Goal: Communication & Community: Answer question/provide support

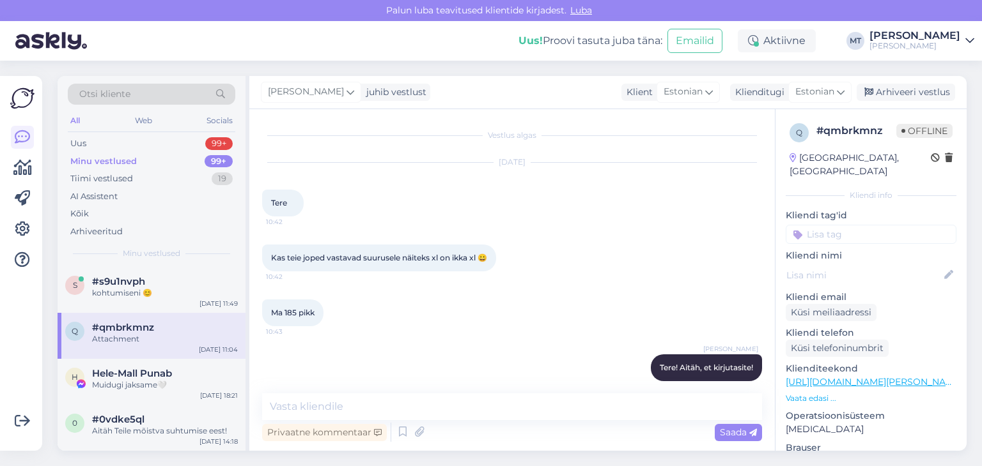
scroll to position [2235, 0]
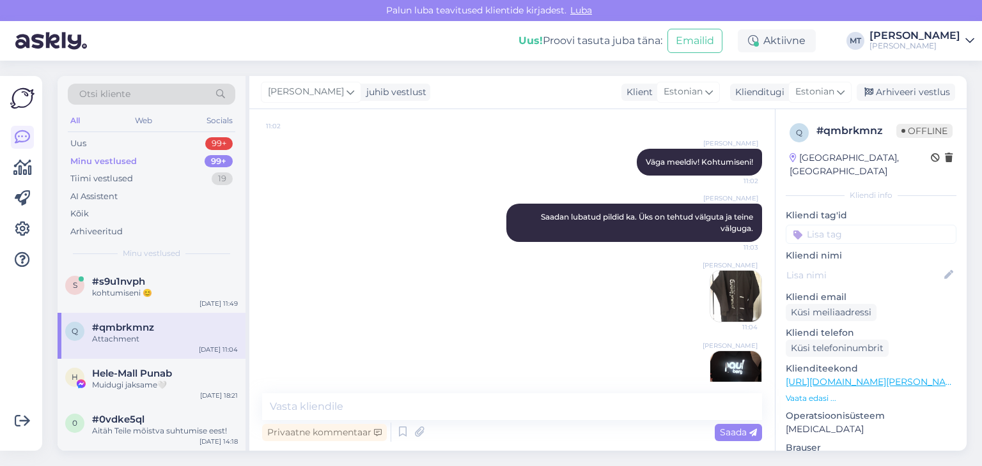
click at [116, 160] on div "Minu vestlused" at bounding box center [103, 161] width 66 height 13
click at [79, 139] on div "Uus" at bounding box center [78, 143] width 16 height 13
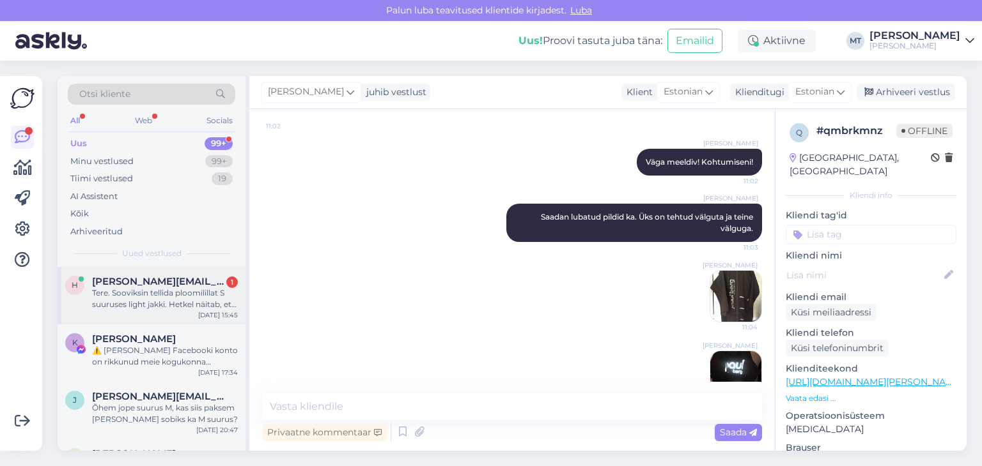
click at [119, 295] on div "Tere. Sooviksin tellida ploomilillat S suuruses light jakki. Hetkel näitab, et …" at bounding box center [165, 299] width 146 height 23
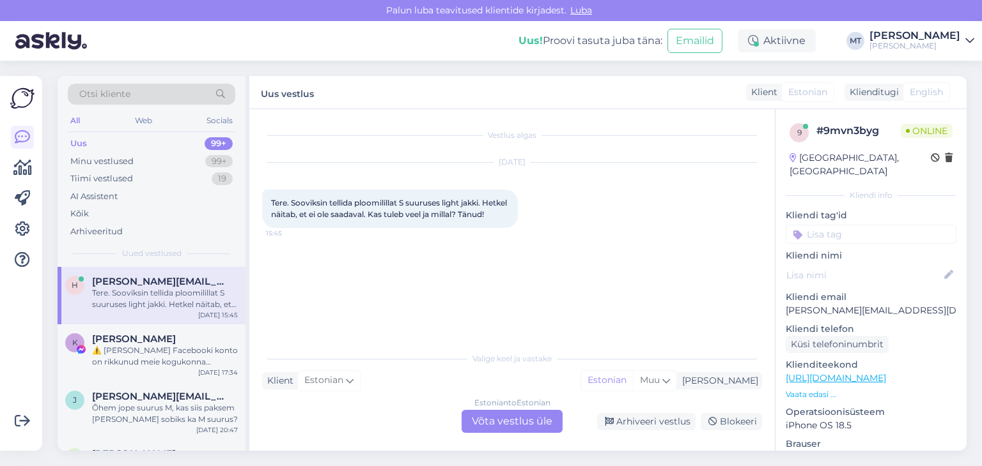
click at [516, 420] on div "Estonian to Estonian Võta vestlus üle" at bounding box center [511, 421] width 101 height 23
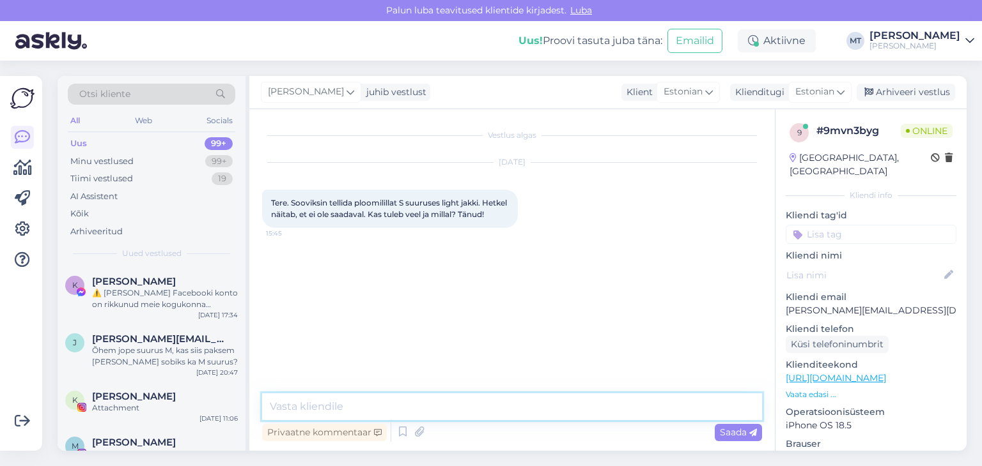
drag, startPoint x: 488, startPoint y: 411, endPoint x: 491, endPoint y: 405, distance: 6.9
click at [488, 410] on textarea at bounding box center [512, 407] width 500 height 27
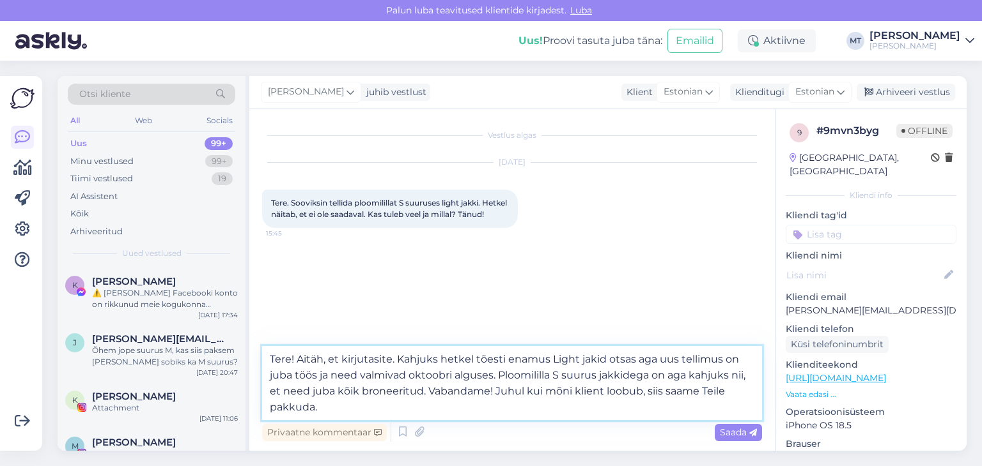
type textarea "Tere! Aitäh, et kirjutasite. Kahjuks hetkel tõesti enamus Light jakid otsas aga…"
click at [734, 435] on span "Saada" at bounding box center [738, 433] width 37 height 12
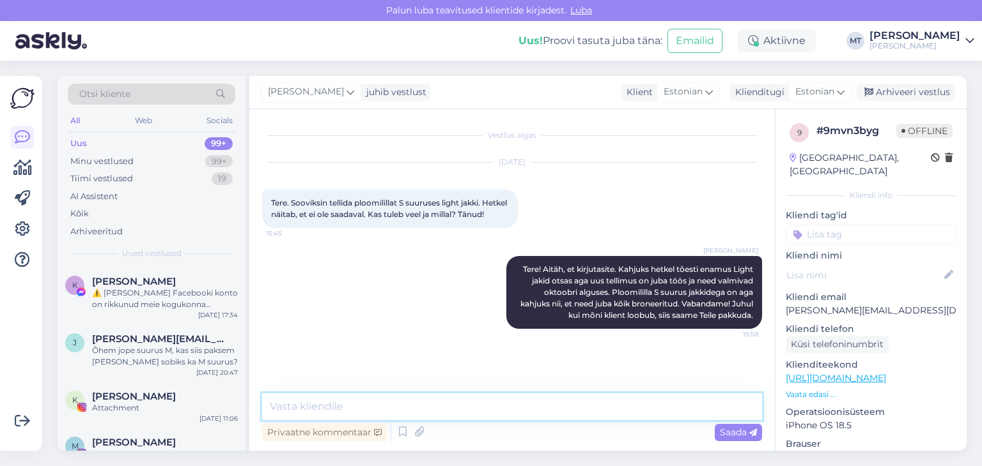
click at [482, 407] on textarea at bounding box center [512, 407] width 500 height 27
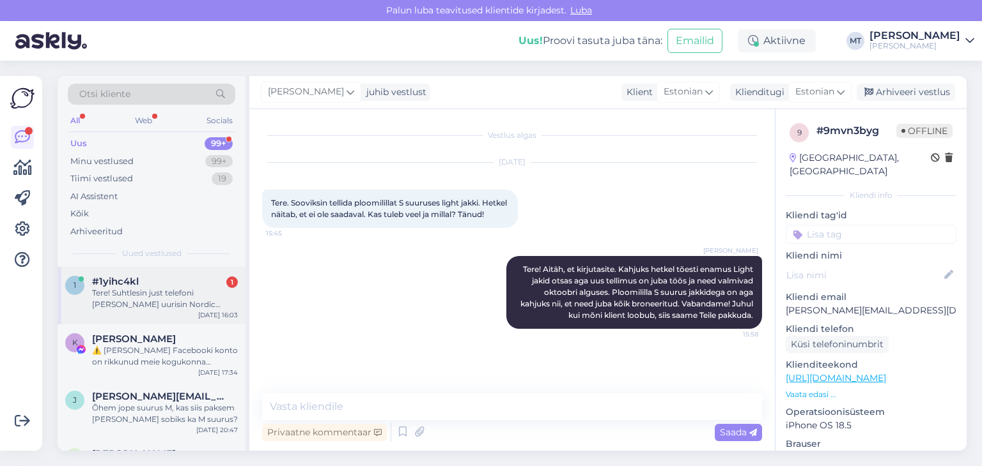
click at [144, 283] on div "#1yihc4kl 1" at bounding box center [165, 282] width 146 height 12
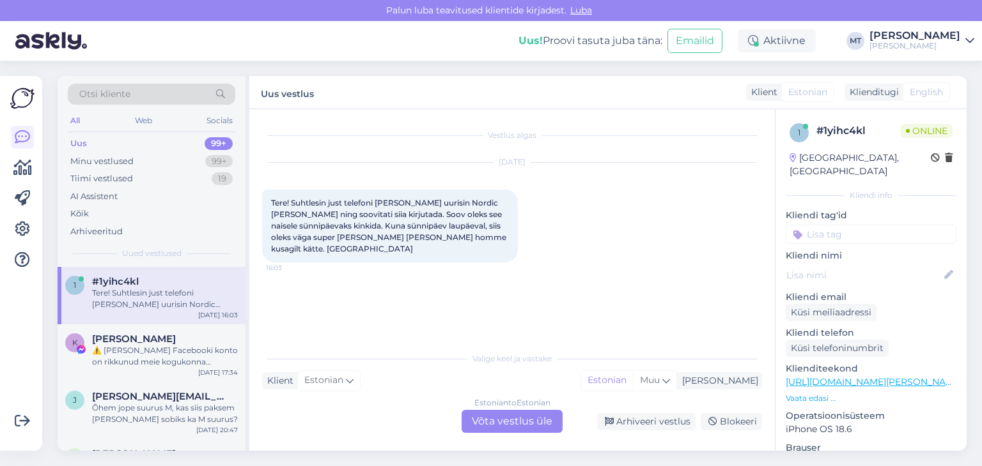
click at [535, 425] on div "Estonian to Estonian Võta vestlus üle" at bounding box center [511, 421] width 101 height 23
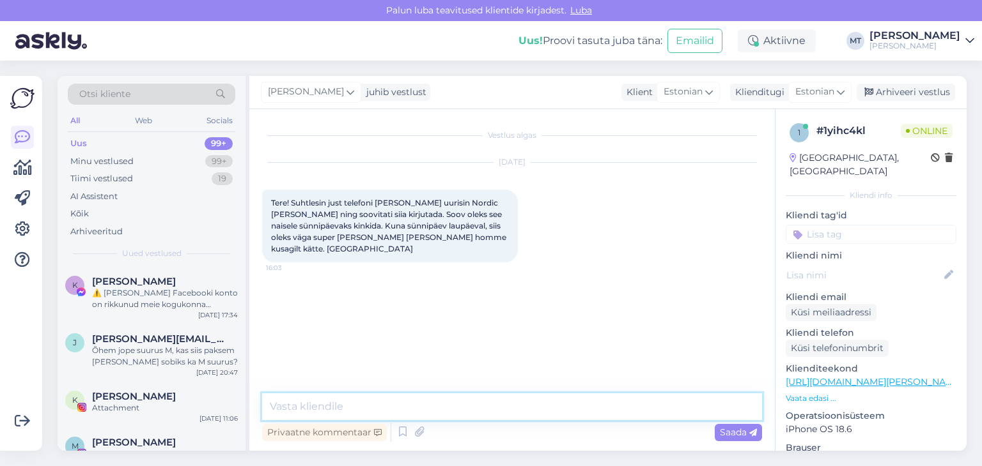
click at [502, 410] on textarea at bounding box center [512, 407] width 500 height 27
type textarea "Tere! Aitäh, et kirjutasite!"
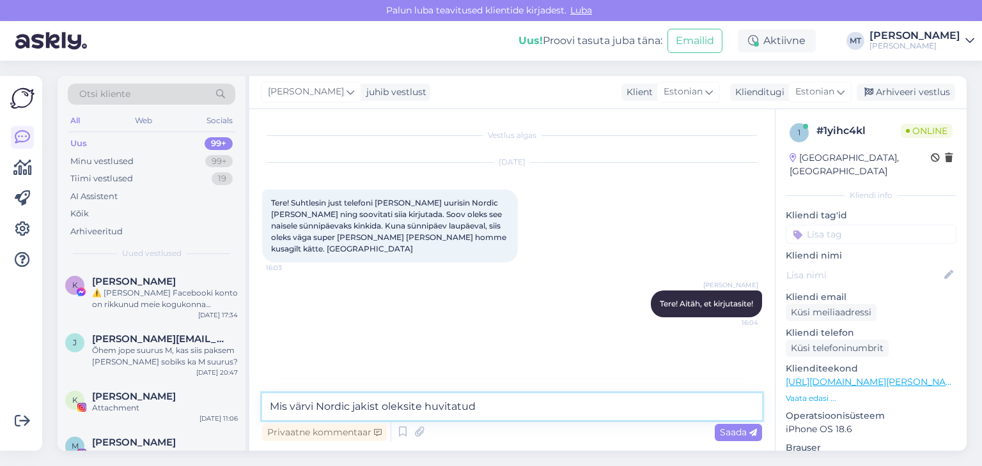
type textarea "Mis värvi Nordic jakist oleksite huvitatud?"
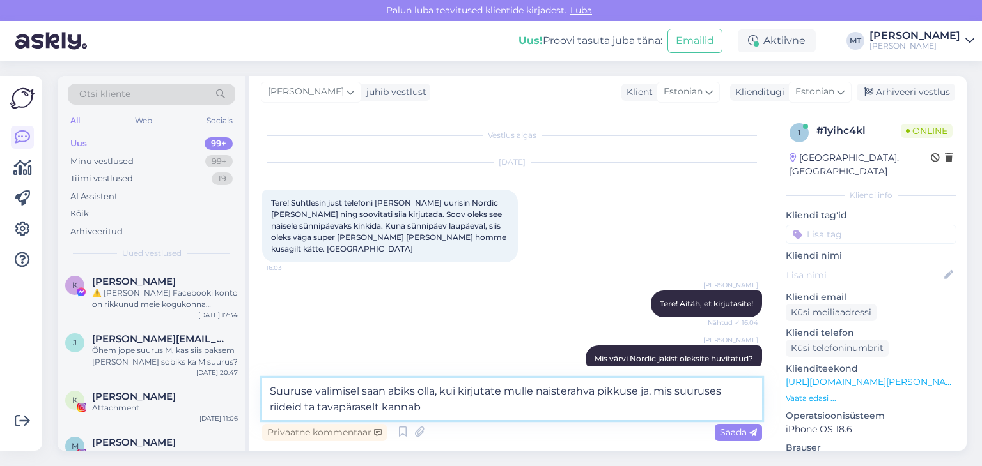
type textarea "Suuruse valimisel saan abiks olla, kui kirjutate mulle naisterahva pikkuse ja, …"
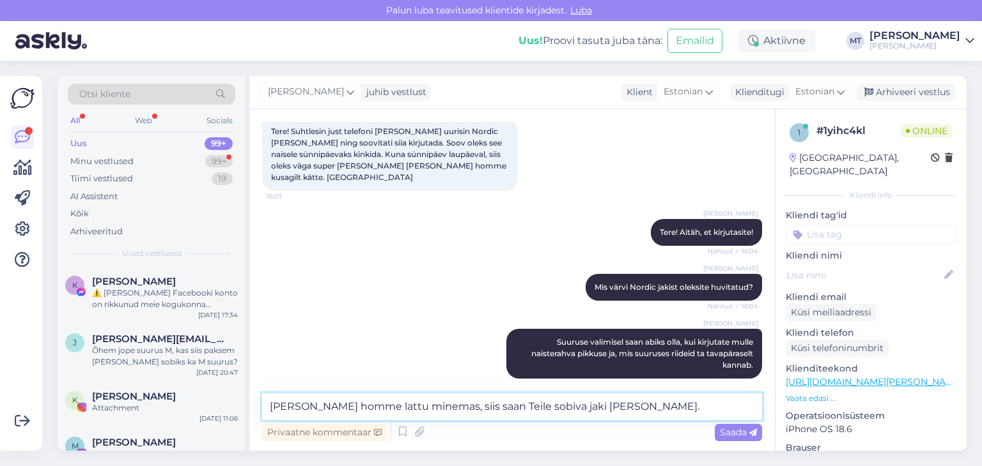
scroll to position [126, 0]
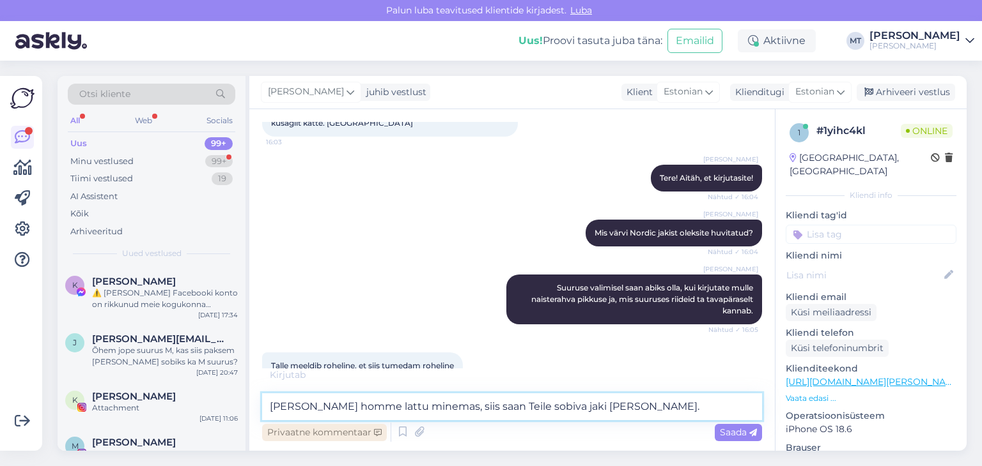
drag, startPoint x: 623, startPoint y: 409, endPoint x: 267, endPoint y: 433, distance: 356.8
click at [267, 433] on div "[PERSON_NAME] homme lattu minemas, siis saan Teile sobiva jaki [PERSON_NAME]. P…" at bounding box center [512, 419] width 500 height 51
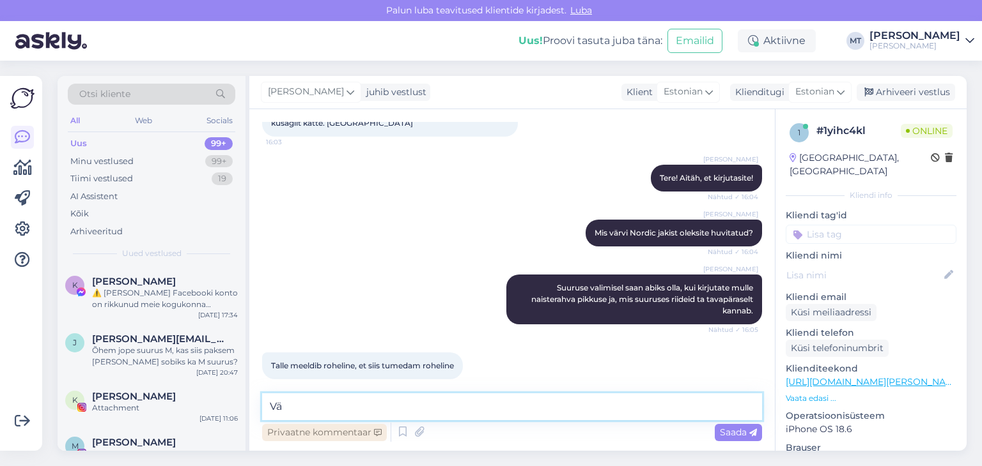
type textarea "V"
type textarea "See on väga tore toon."
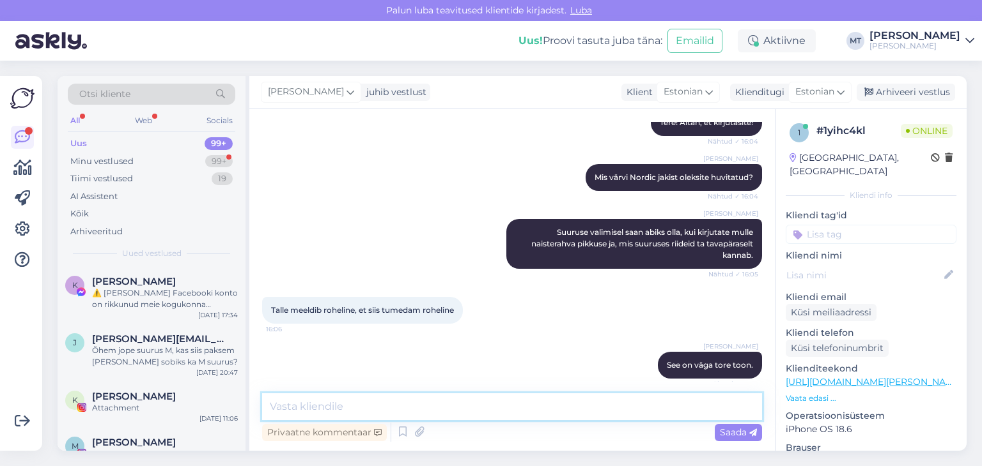
scroll to position [236, 0]
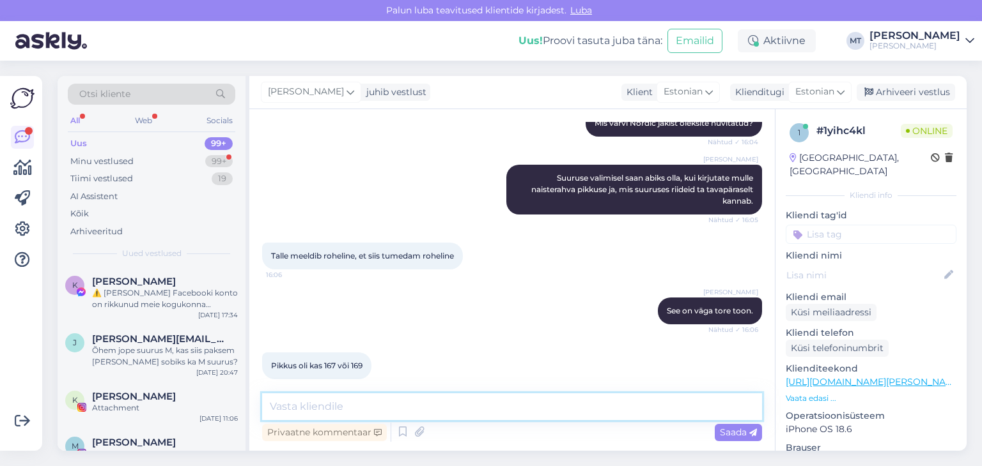
click at [330, 413] on textarea at bounding box center [512, 407] width 500 height 27
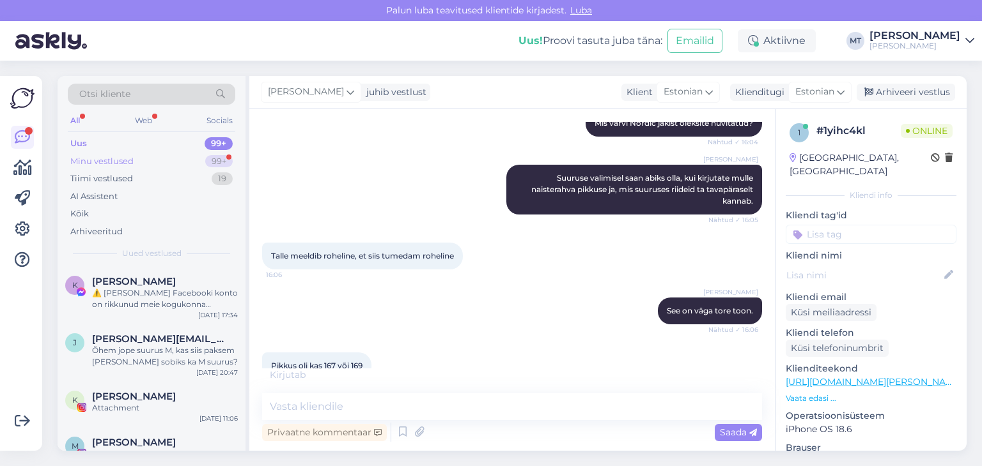
click at [110, 160] on div "Minu vestlused" at bounding box center [101, 161] width 63 height 13
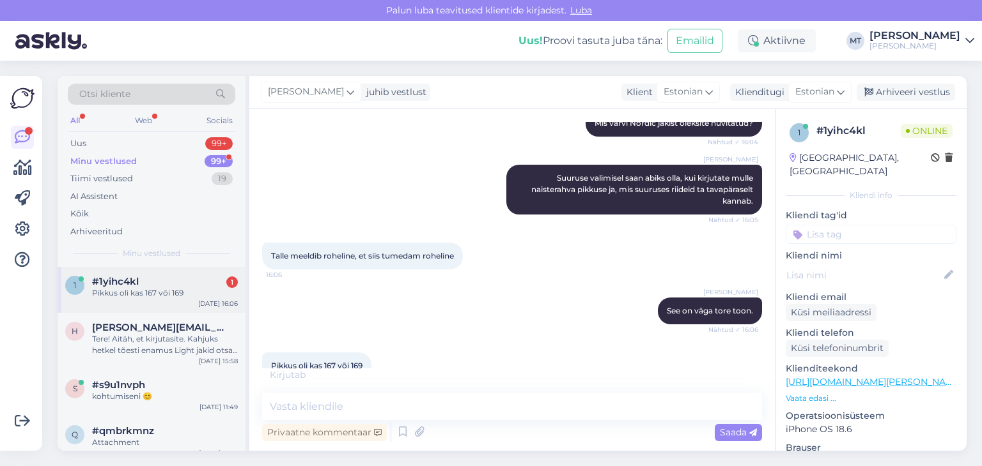
click at [125, 288] on div "Pikkus oli kas 167 või 169" at bounding box center [165, 294] width 146 height 12
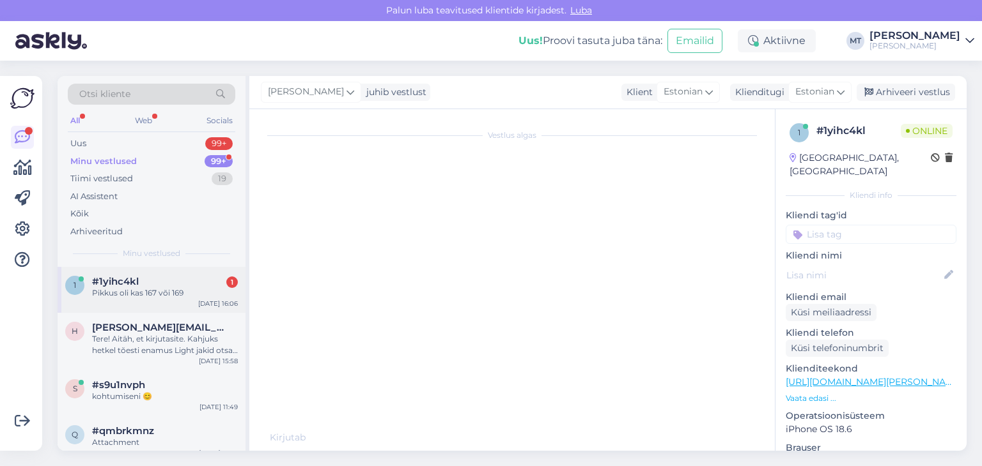
scroll to position [249, 0]
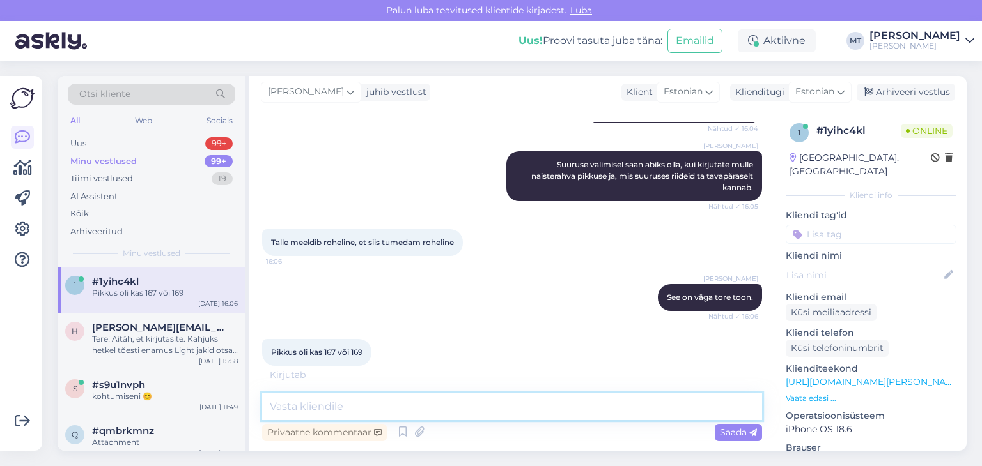
click at [371, 410] on textarea at bounding box center [512, 407] width 500 height 27
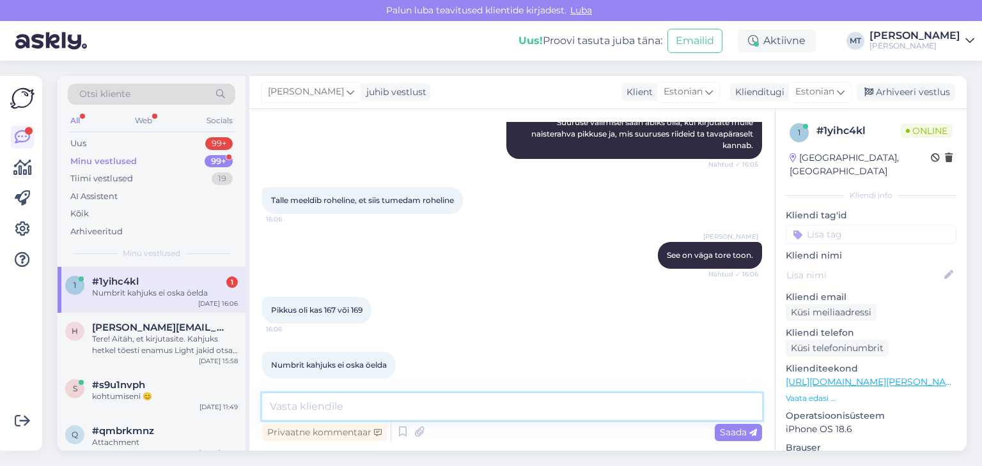
click at [369, 410] on textarea at bounding box center [512, 407] width 500 height 27
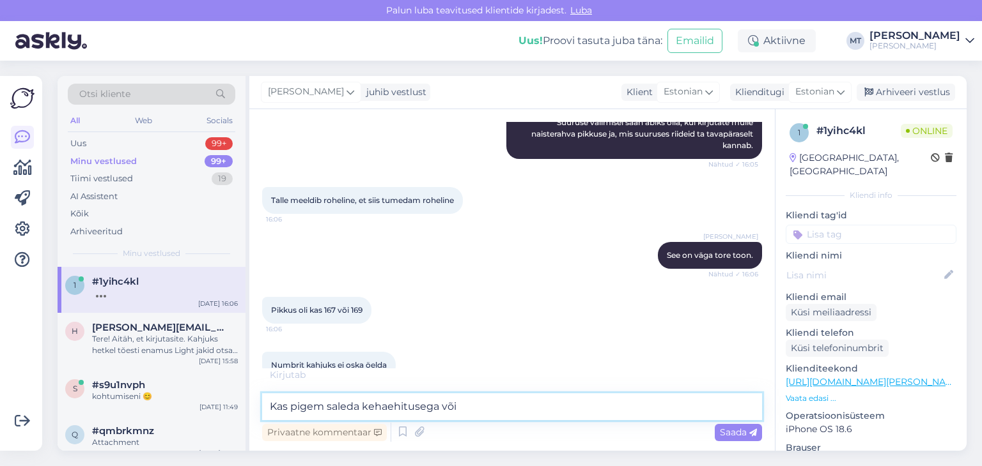
scroll to position [304, 0]
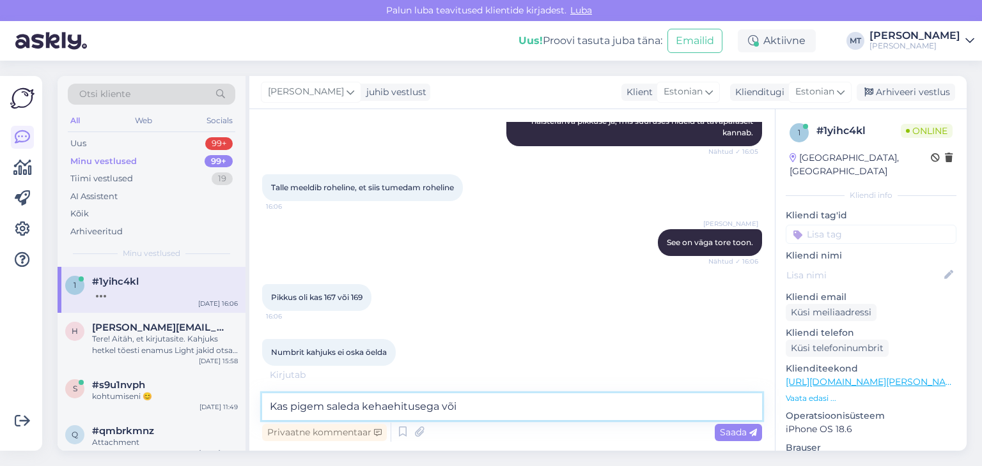
click at [292, 408] on textarea "Kas pigem saleda kehaehitusega või" at bounding box center [512, 407] width 500 height 27
click at [554, 406] on textarea "Kas naisterahvas on pigem saleda kehaehitusega või" at bounding box center [512, 407] width 500 height 27
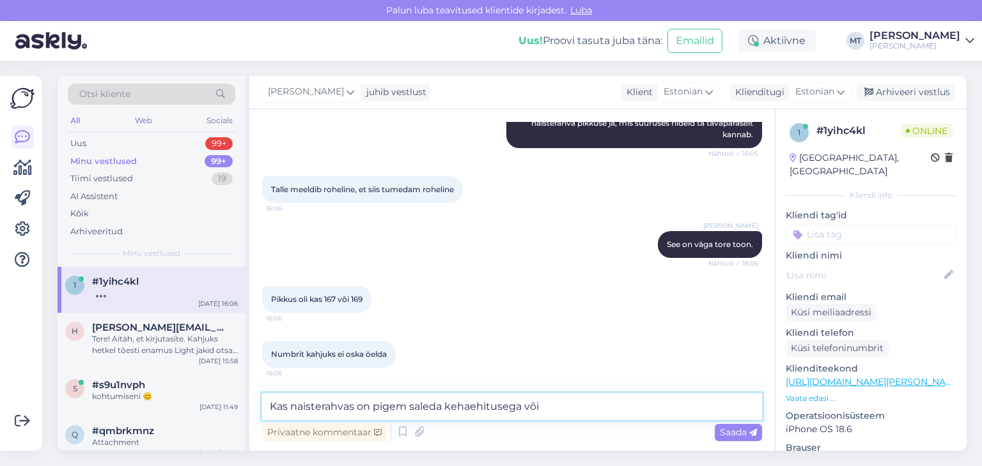
scroll to position [291, 0]
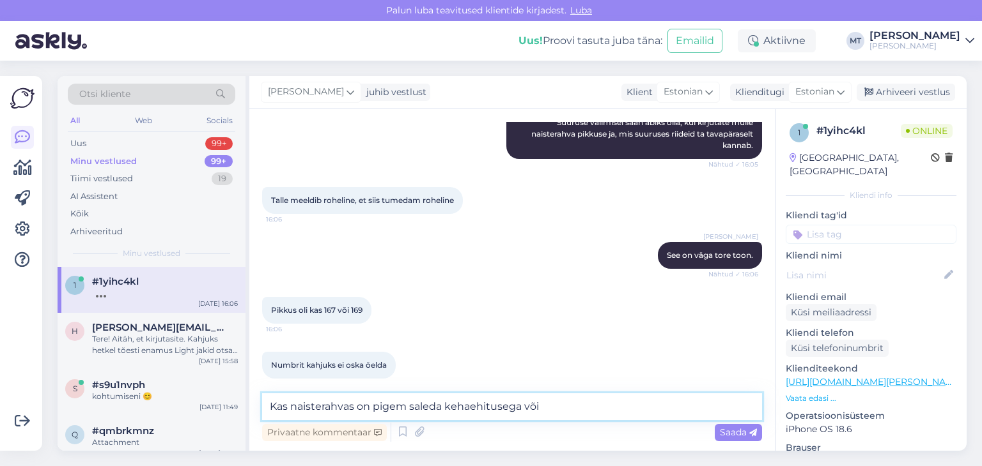
click at [406, 403] on textarea "Kas naisterahvas on pigem saleda kehaehitusega või" at bounding box center [512, 407] width 500 height 27
click at [508, 407] on textarea "Kas naisterahvas on saleda kehaehitusega või" at bounding box center [512, 407] width 500 height 27
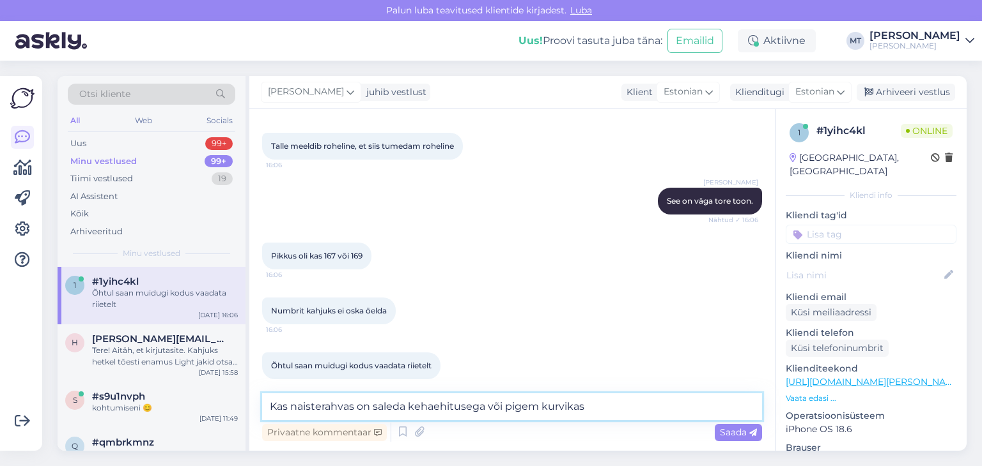
type textarea "Kas naisterahvas on saleda kehaehitusega või pigem kurvikas?"
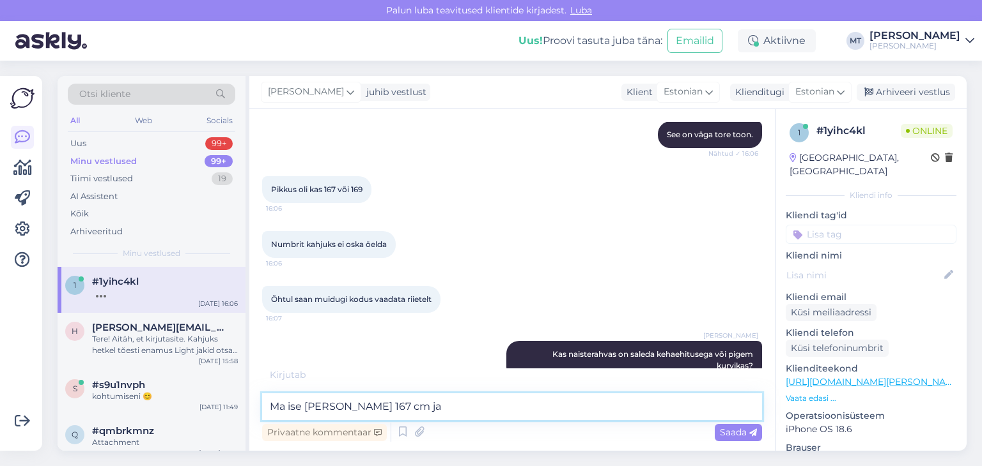
scroll to position [468, 0]
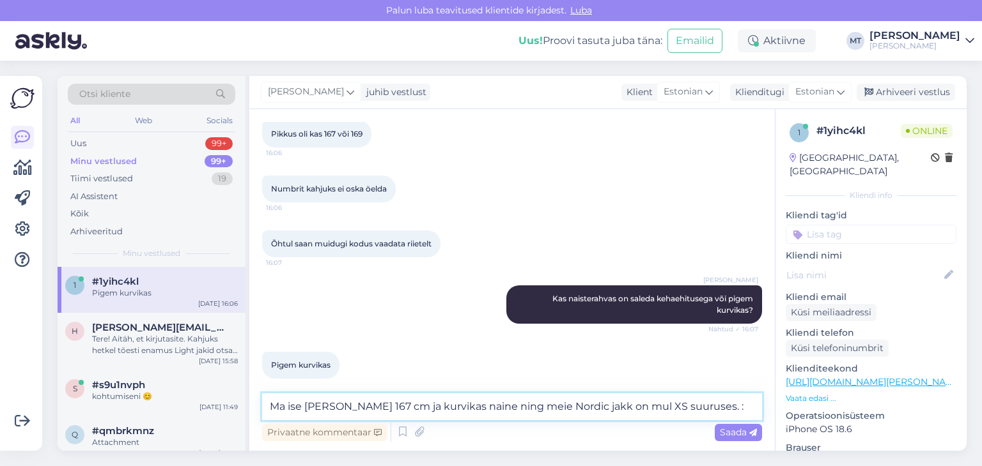
type textarea "Ma ise [PERSON_NAME] 167 cm ja kurvikas naine ning meie Nordic jakk on mul XS s…"
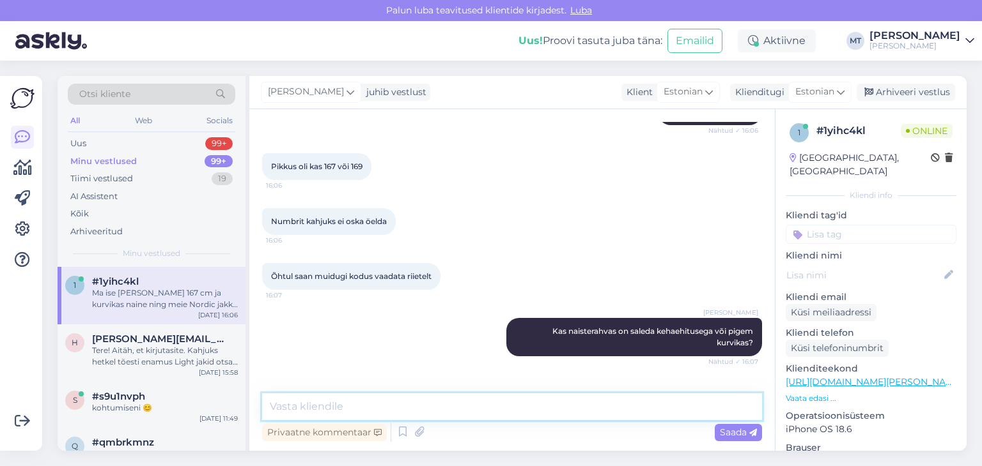
scroll to position [534, 0]
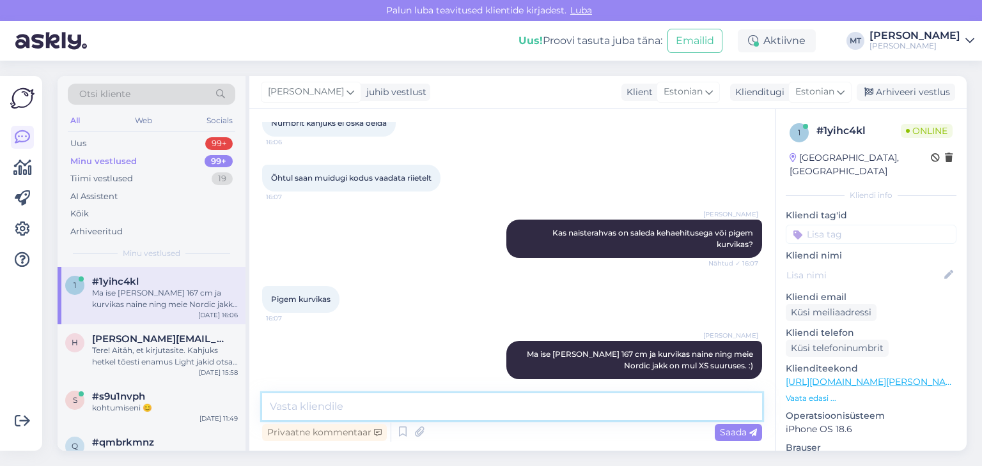
click at [369, 402] on textarea at bounding box center [512, 407] width 500 height 27
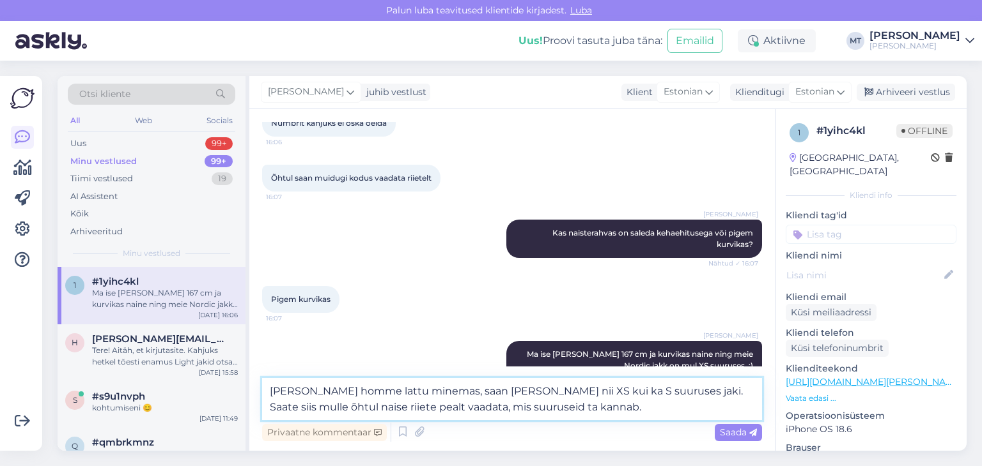
type textarea "[PERSON_NAME] homme lattu minemas, saan [PERSON_NAME] nii XS kui ka S suuruses …"
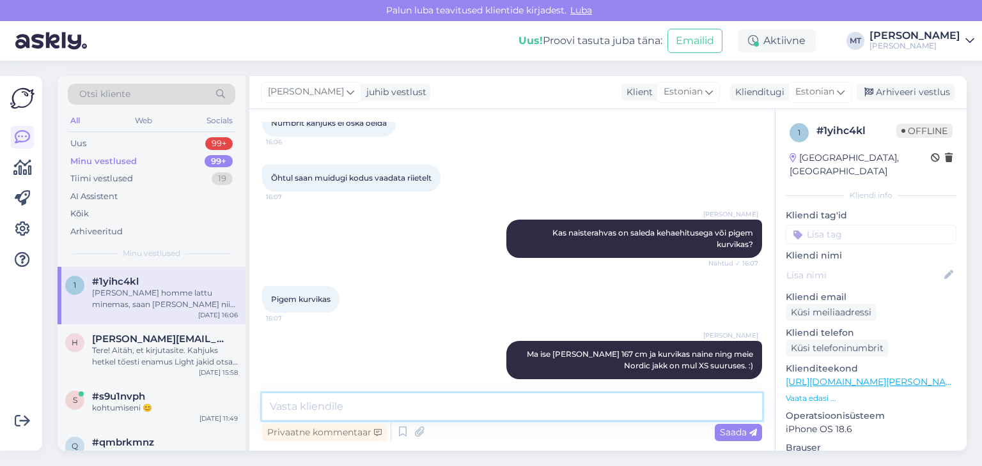
scroll to position [612, 0]
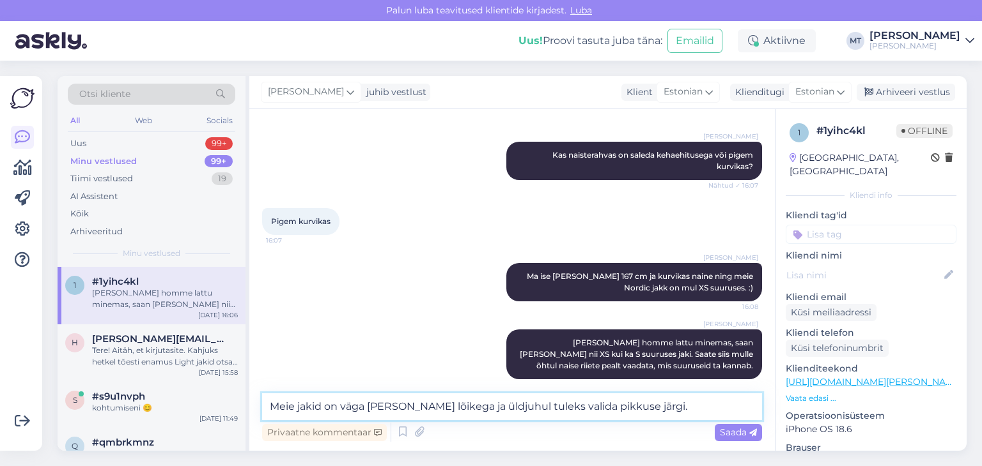
type textarea "Meie jakid on väga [PERSON_NAME] lõikega ja üldjuhul tuleks valida pikkuse järg…"
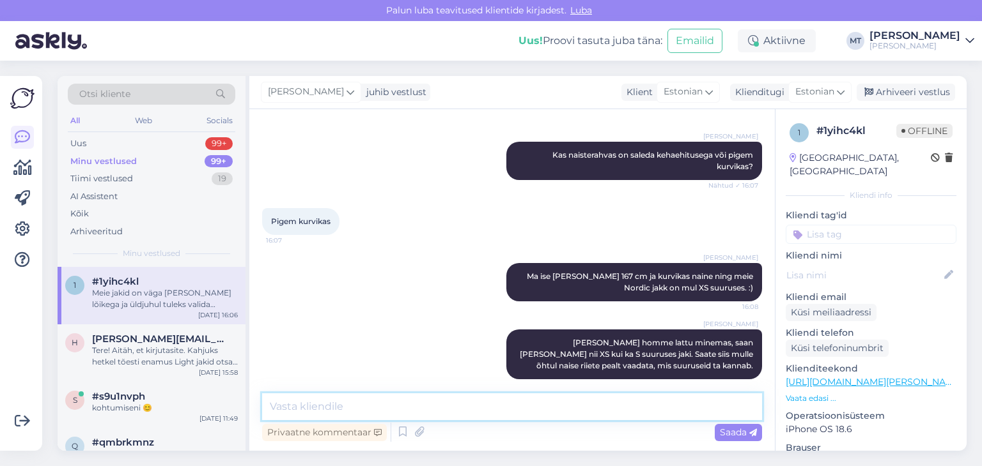
scroll to position [678, 0]
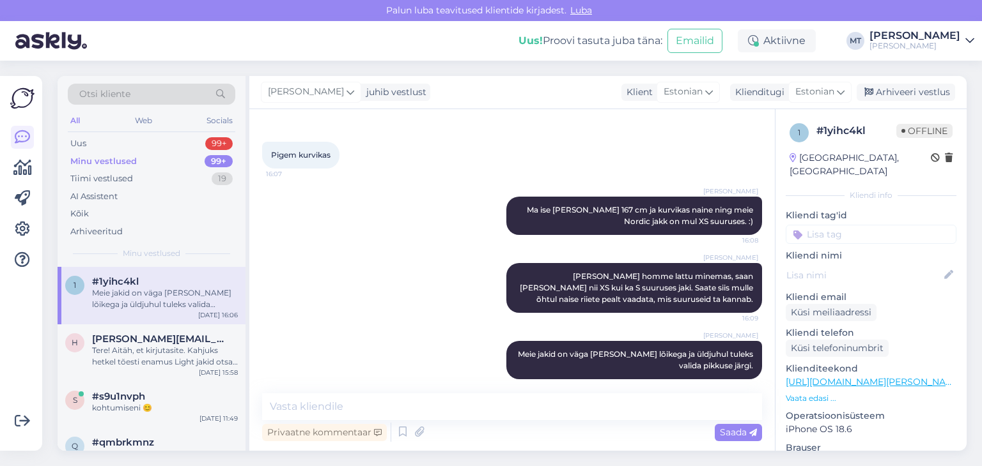
click at [150, 300] on div "Meie jakid on väga [PERSON_NAME] lõikega ja üldjuhul tuleks valida pikkuse järg…" at bounding box center [165, 299] width 146 height 23
click at [143, 357] on div "Tere! Aitäh, et kirjutasite. Kahjuks hetkel tõesti enamus Light jakid otsas aga…" at bounding box center [165, 356] width 146 height 23
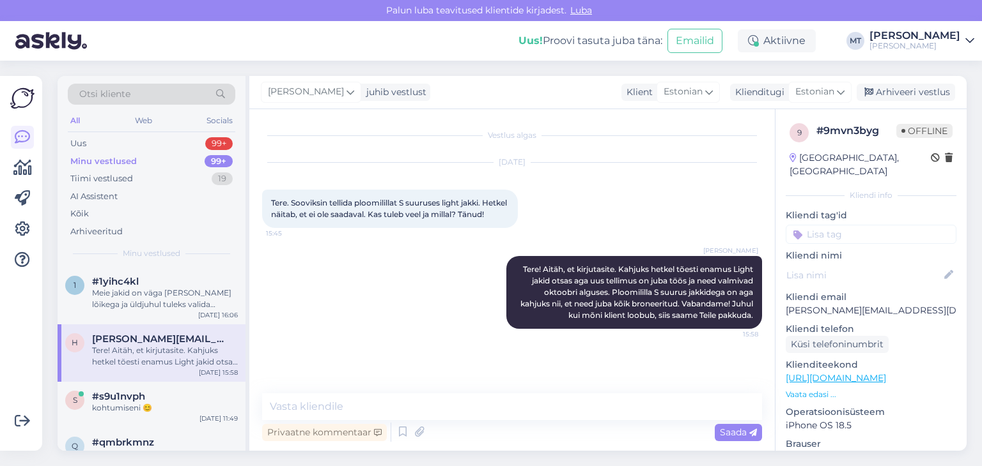
scroll to position [0, 0]
drag, startPoint x: 888, startPoint y: 297, endPoint x: 779, endPoint y: 302, distance: 109.4
click at [779, 302] on div "9 # 9mvn3byg Offline [GEOGRAPHIC_DATA], [GEOGRAPHIC_DATA] Kliendi info Kliendi …" at bounding box center [870, 378] width 191 height 539
copy p "[PERSON_NAME][EMAIL_ADDRESS][DOMAIN_NAME]"
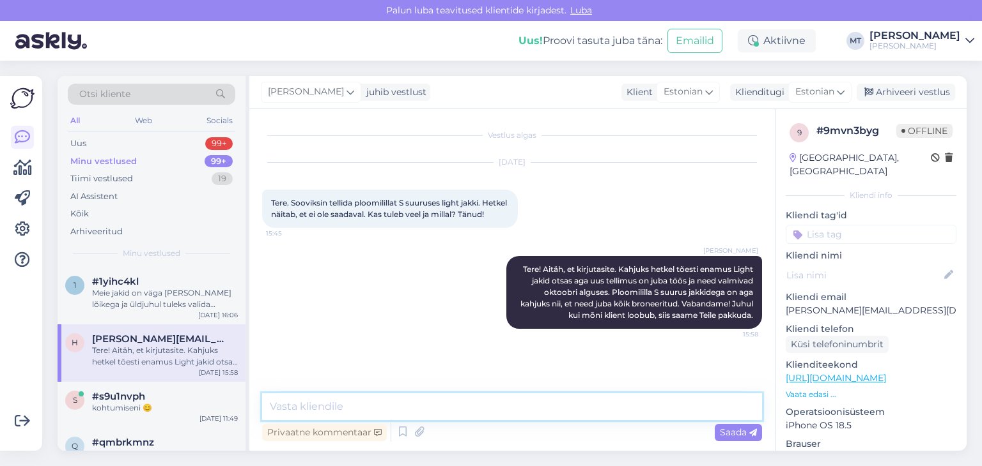
click at [304, 397] on textarea at bounding box center [512, 407] width 500 height 27
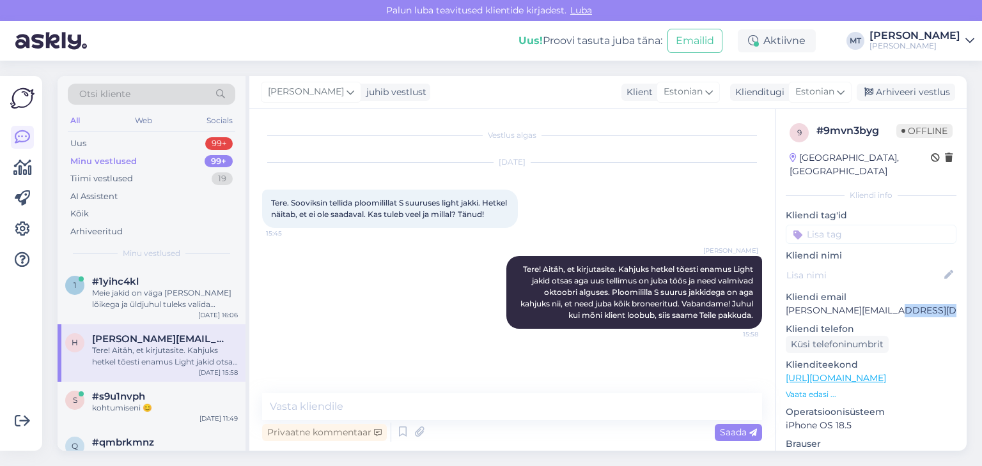
drag, startPoint x: 885, startPoint y: 301, endPoint x: 782, endPoint y: 307, distance: 103.0
click at [782, 307] on div "9 # 9mvn3byg Offline [GEOGRAPHIC_DATA], [GEOGRAPHIC_DATA] Kliendi info Kliendi …" at bounding box center [870, 378] width 191 height 539
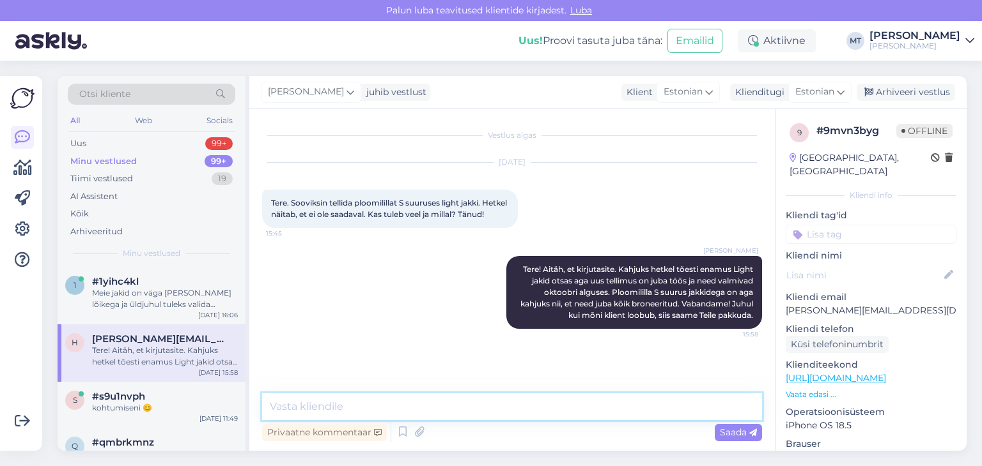
click at [454, 409] on textarea at bounding box center [512, 407] width 500 height 27
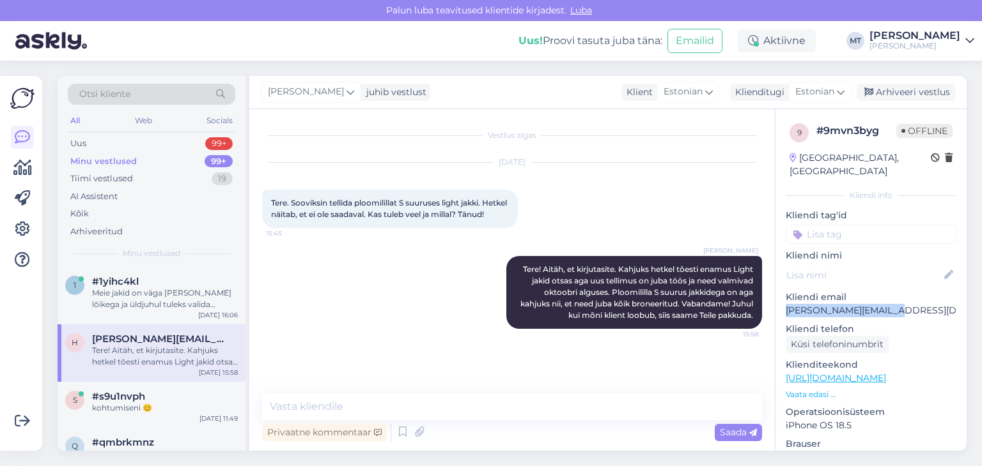
drag, startPoint x: 884, startPoint y: 295, endPoint x: 787, endPoint y: 295, distance: 97.1
click at [787, 304] on p "[PERSON_NAME][EMAIL_ADDRESS][DOMAIN_NAME]" at bounding box center [870, 310] width 171 height 13
copy p "[PERSON_NAME][EMAIL_ADDRESS][DOMAIN_NAME]"
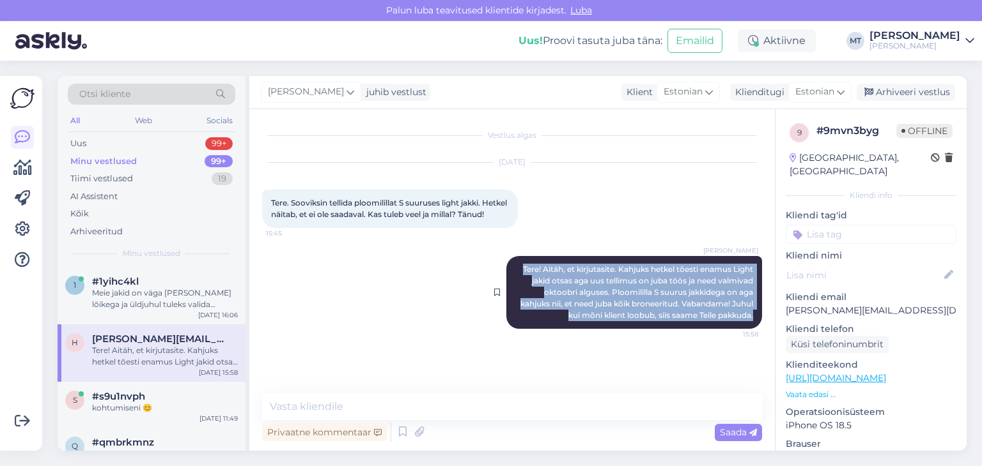
drag, startPoint x: 519, startPoint y: 279, endPoint x: 757, endPoint y: 331, distance: 243.4
click at [757, 329] on div "[PERSON_NAME] Tere! Aitäh, et kirjutasite. Kahjuks hetkel tõesti enamus Light j…" at bounding box center [634, 292] width 256 height 73
copy span "Tere! Aitäh, et kirjutasite. Kahjuks hetkel tõesti enamus Light jakid otsas aga…"
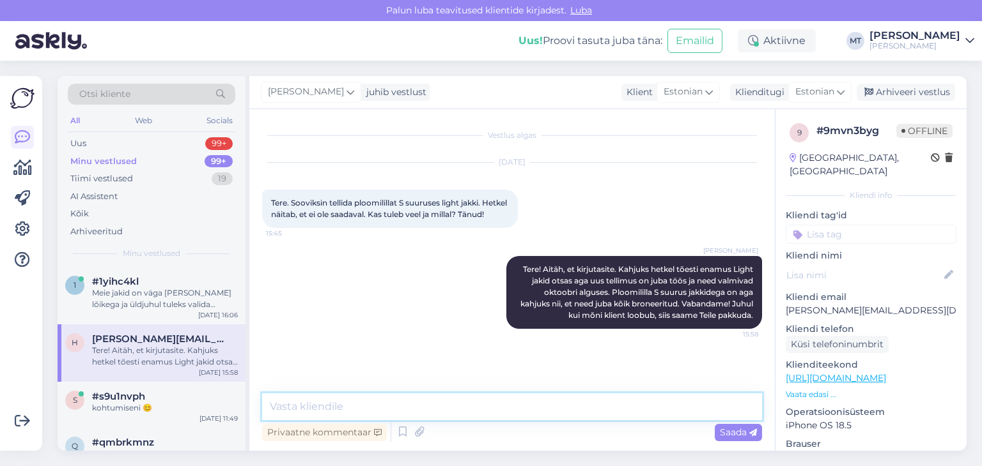
click at [343, 406] on textarea at bounding box center [512, 407] width 500 height 27
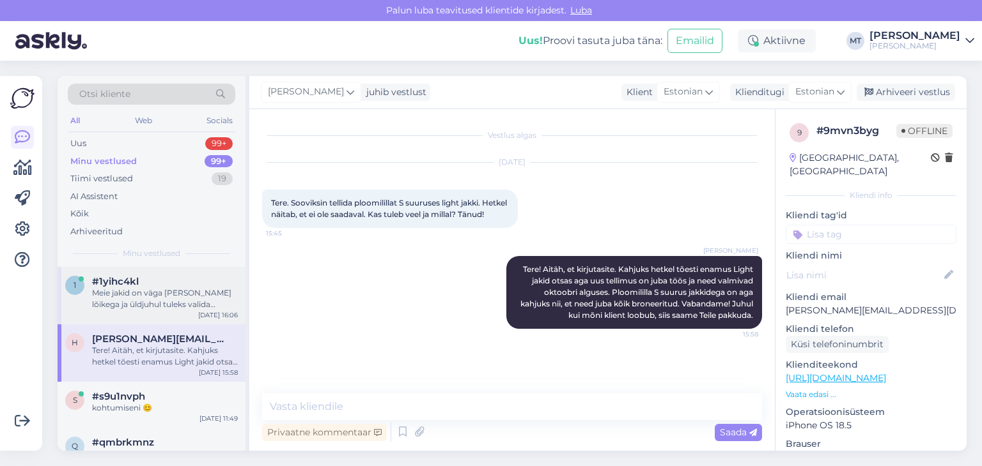
click at [145, 297] on div "Meie jakid on väga [PERSON_NAME] lõikega ja üldjuhul tuleks valida pikkuse järg…" at bounding box center [165, 299] width 146 height 23
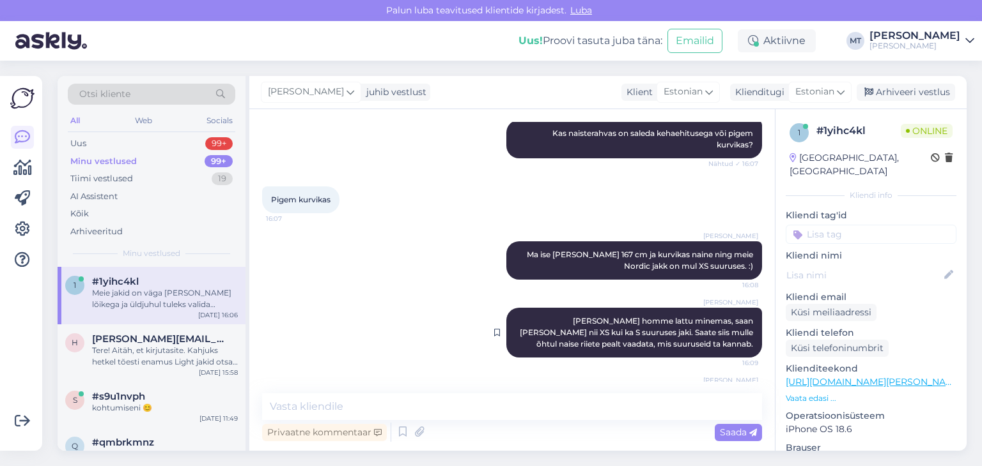
scroll to position [678, 0]
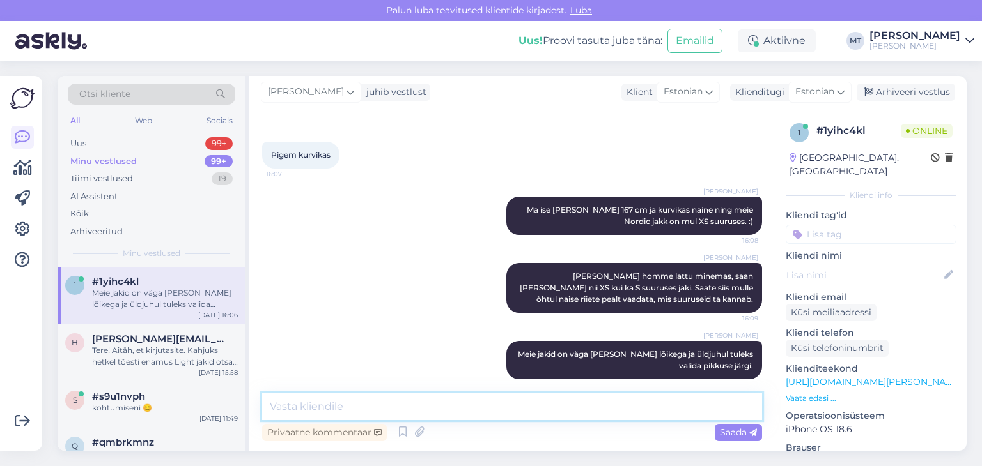
click at [307, 412] on textarea at bounding box center [512, 407] width 500 height 27
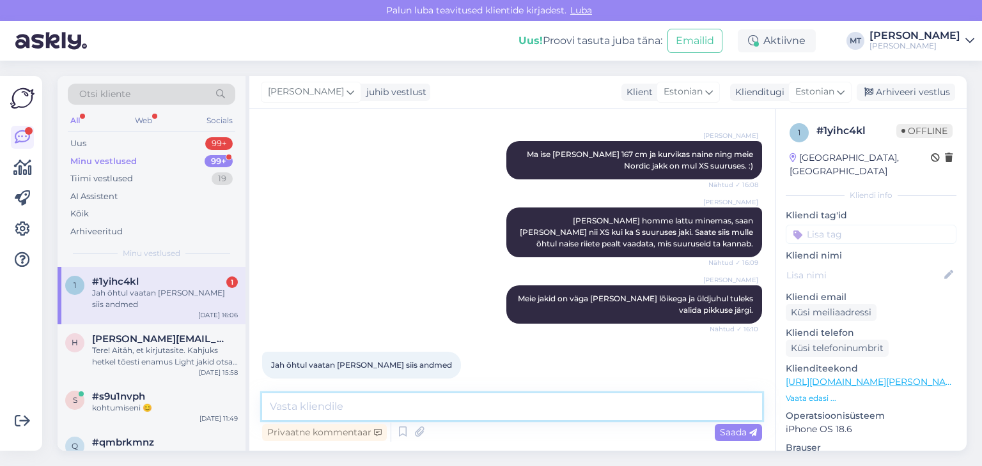
click at [381, 416] on textarea at bounding box center [512, 407] width 500 height 27
type textarea "Sobib hästi!"
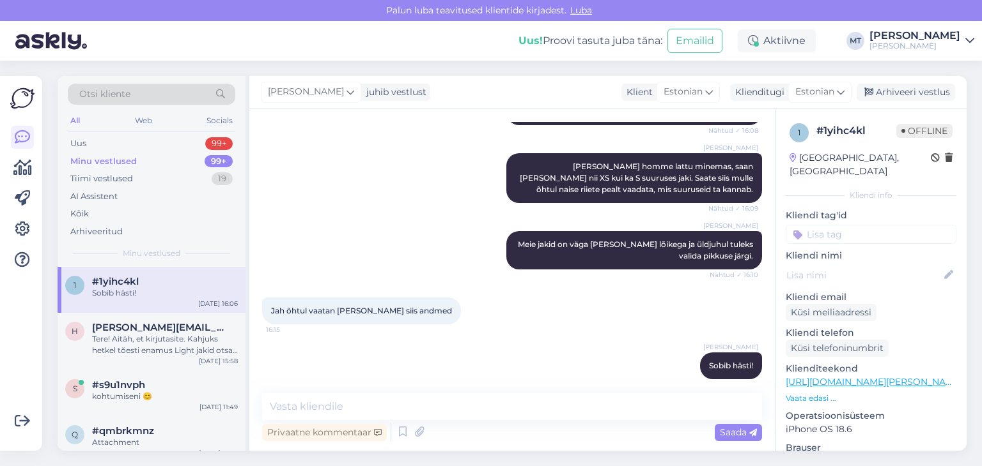
click at [129, 298] on div "Sobib hästi!" at bounding box center [165, 294] width 146 height 12
click at [159, 344] on div "Tere! Aitäh, et kirjutasite. Kahjuks hetkel tõesti enamus Light jakid otsas aga…" at bounding box center [165, 345] width 146 height 23
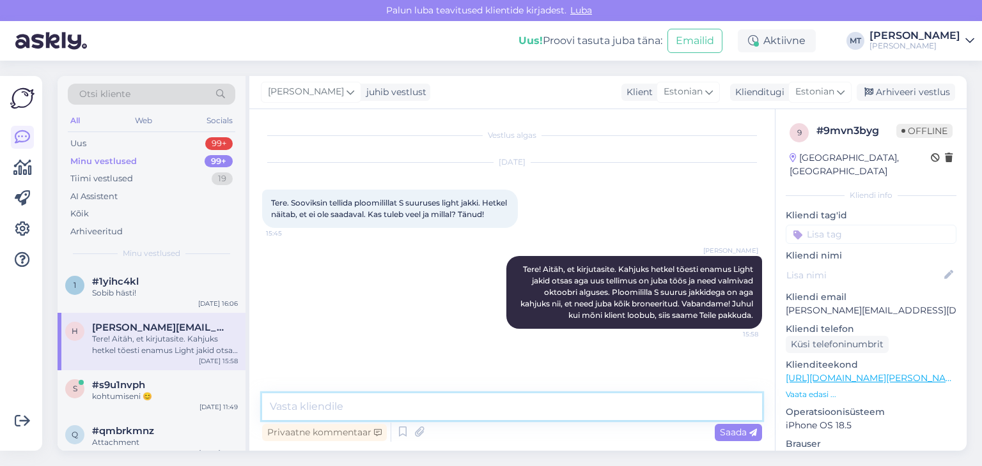
click at [378, 407] on textarea at bounding box center [512, 407] width 500 height 27
